Goal: Information Seeking & Learning: Learn about a topic

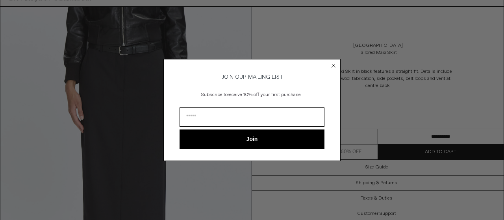
click at [333, 64] on icon "Close dialog" at bounding box center [333, 65] width 3 height 3
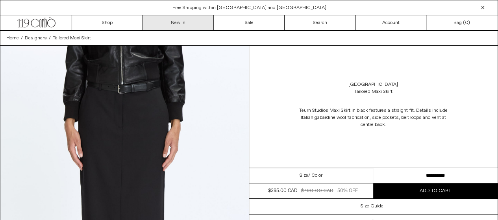
click at [178, 24] on link "New In" at bounding box center [178, 22] width 71 height 15
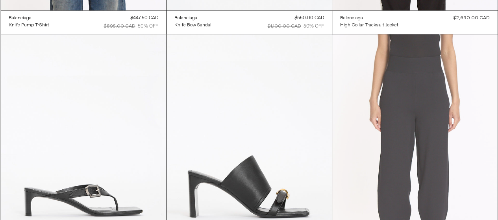
scroll to position [13296, 0]
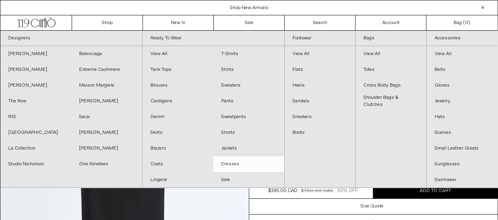
click at [229, 165] on link "Dresses" at bounding box center [248, 164] width 71 height 16
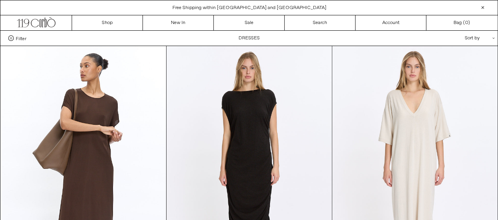
click at [494, 38] on icon ".cls-1{fill:#231f20}" at bounding box center [494, 38] width 2 height 2
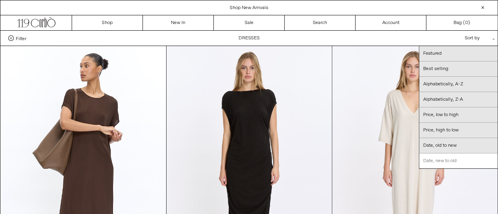
click at [453, 159] on link "Date, new to old" at bounding box center [458, 161] width 78 height 15
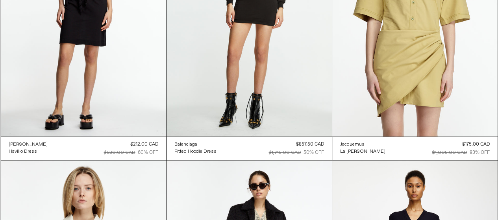
scroll to position [1790, 0]
